Goal: Information Seeking & Learning: Learn about a topic

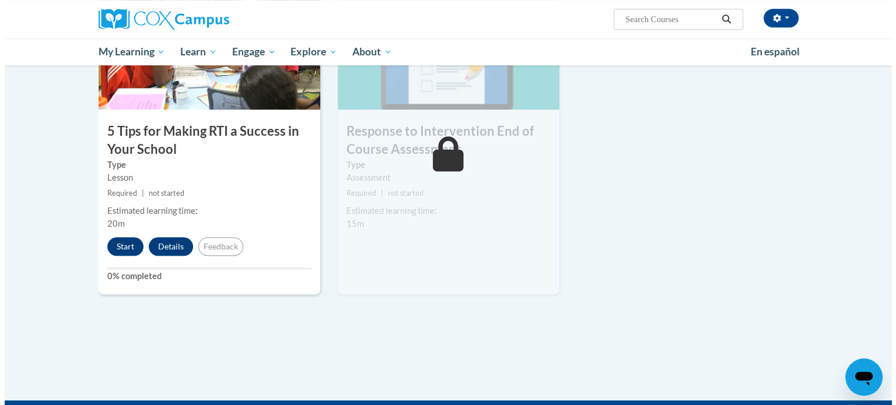
scroll to position [652, 0]
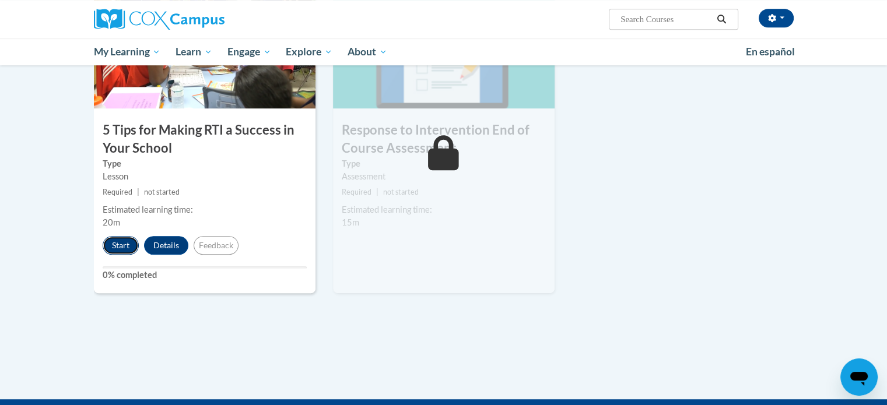
click at [129, 243] on button "Start" at bounding box center [121, 245] width 36 height 19
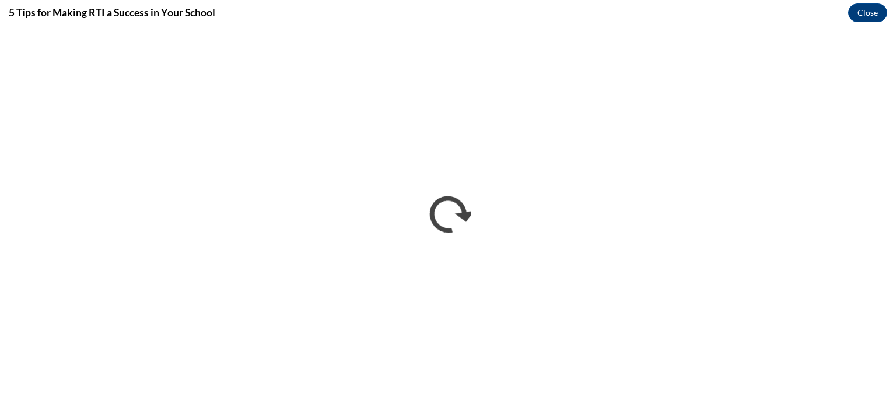
scroll to position [0, 0]
